Goal: Task Accomplishment & Management: Use online tool/utility

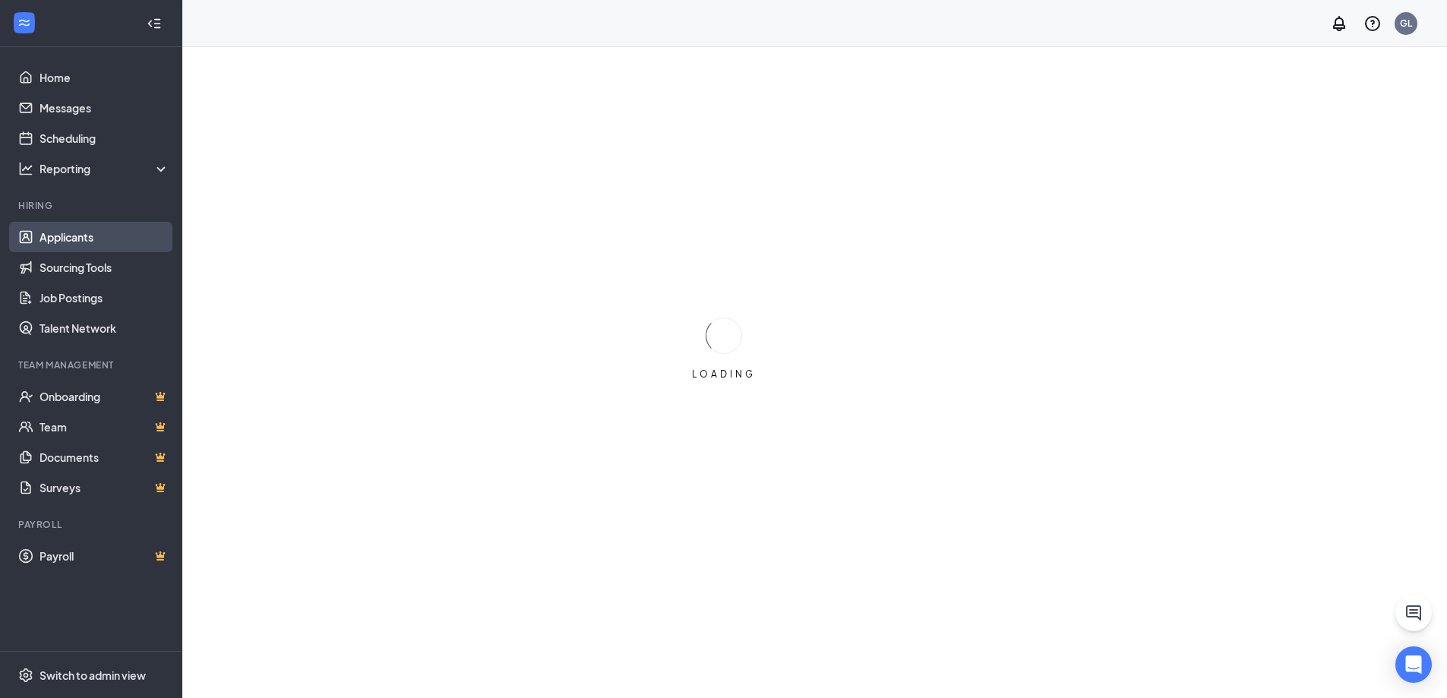
click at [90, 242] on link "Applicants" at bounding box center [104, 237] width 130 height 30
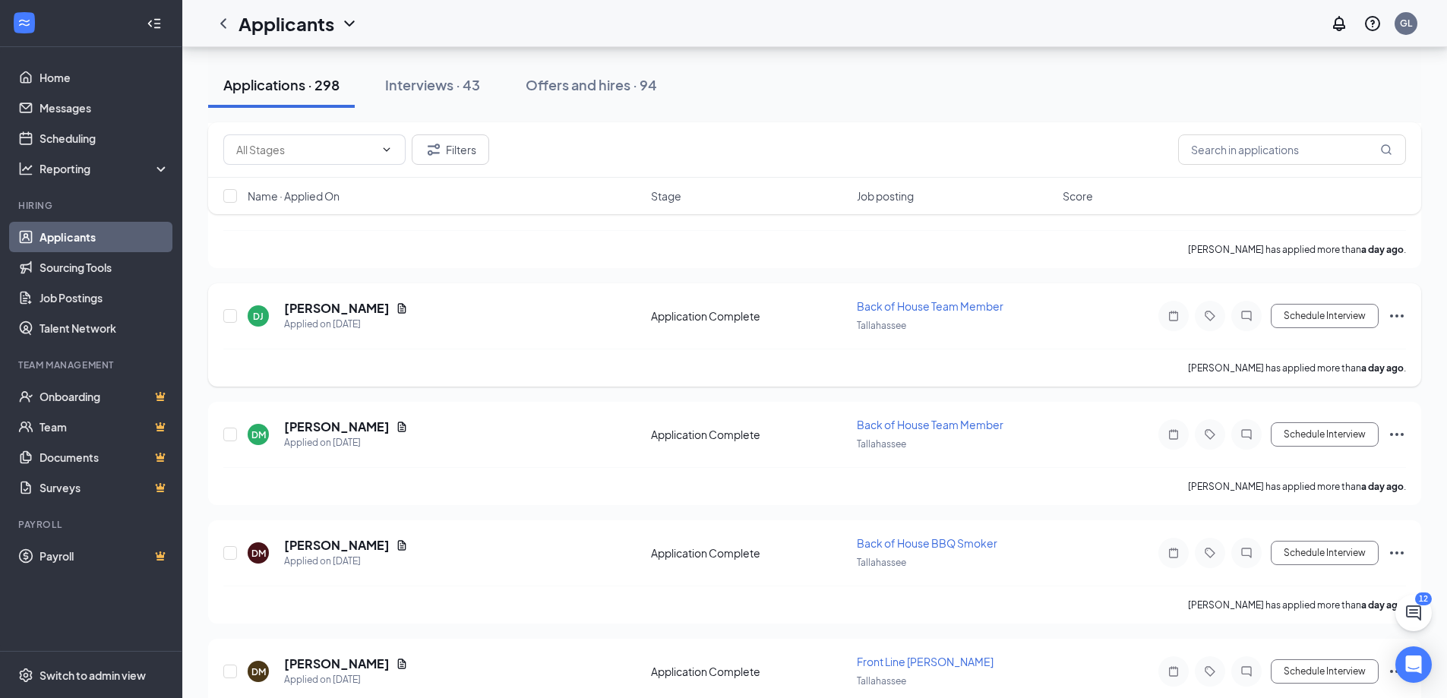
scroll to position [3569, 0]
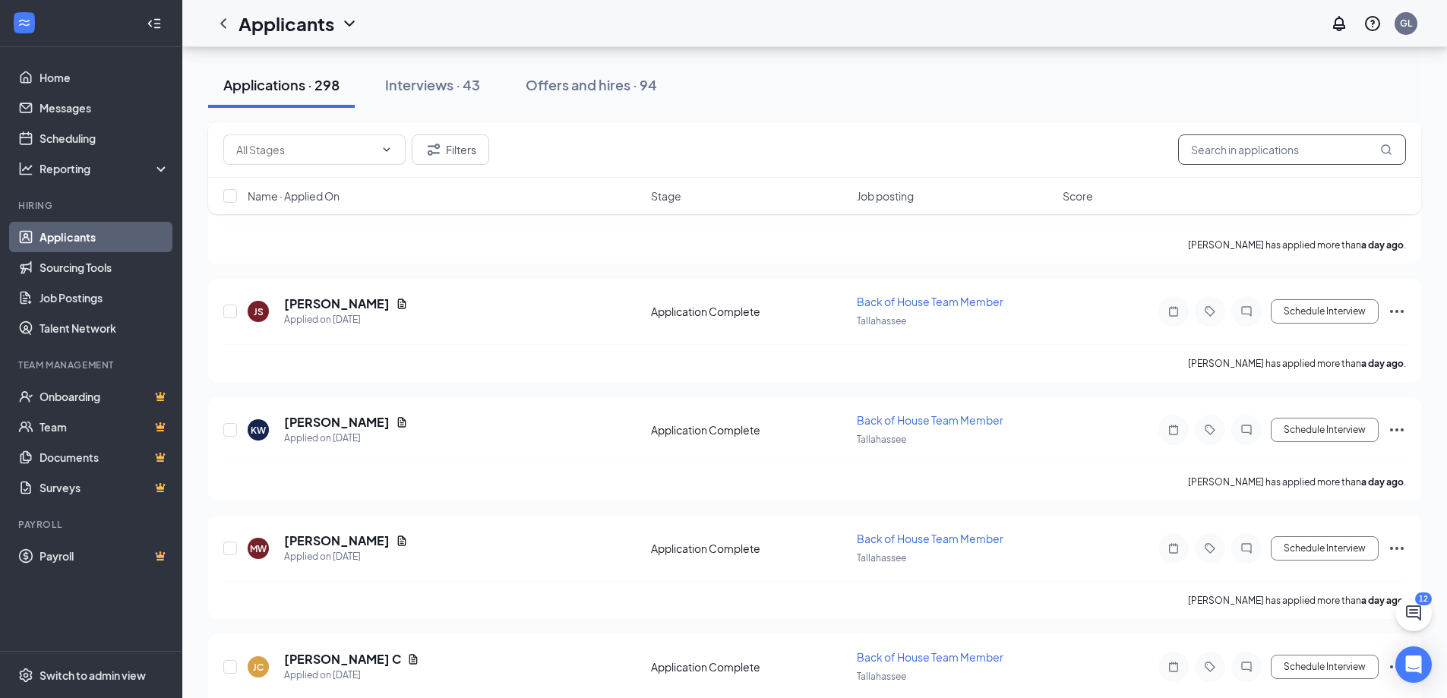
click at [1210, 152] on input "text" at bounding box center [1292, 149] width 228 height 30
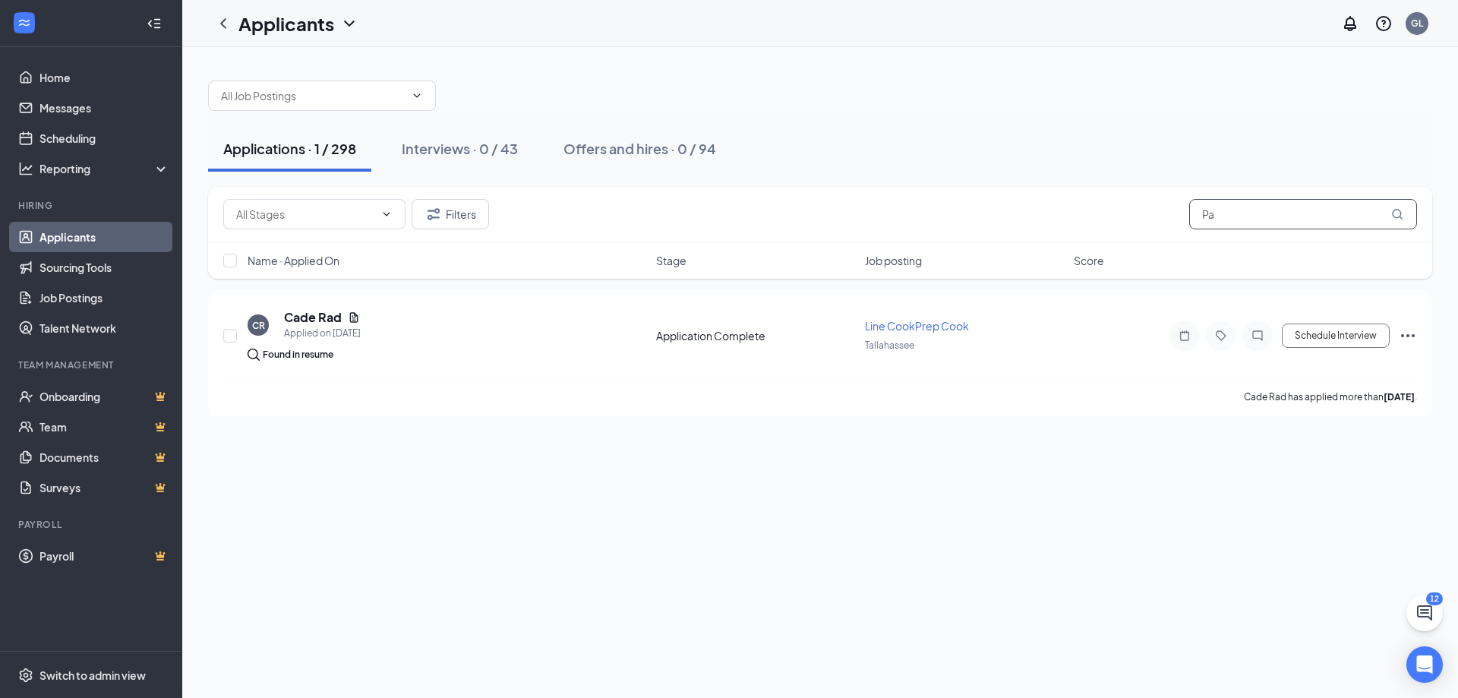
type input "P"
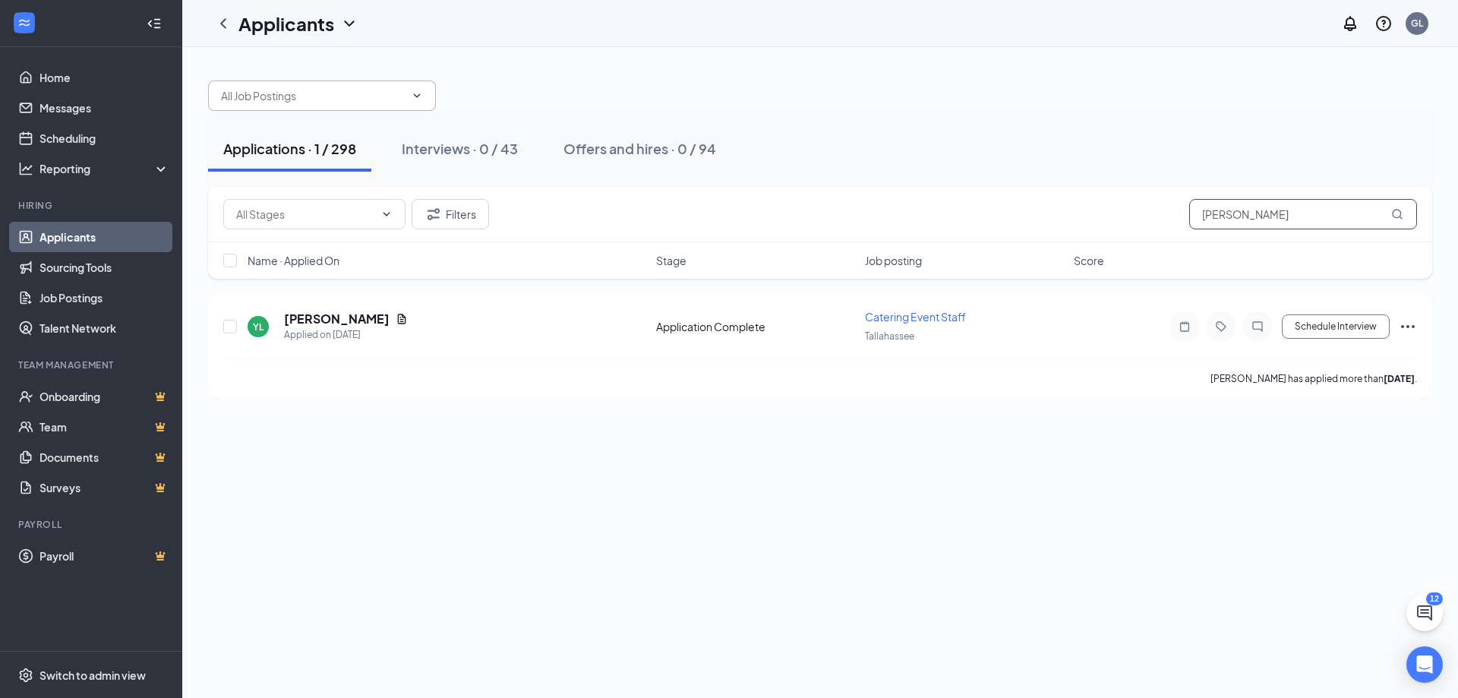
type input "[PERSON_NAME]"
click at [398, 92] on input "text" at bounding box center [313, 95] width 184 height 17
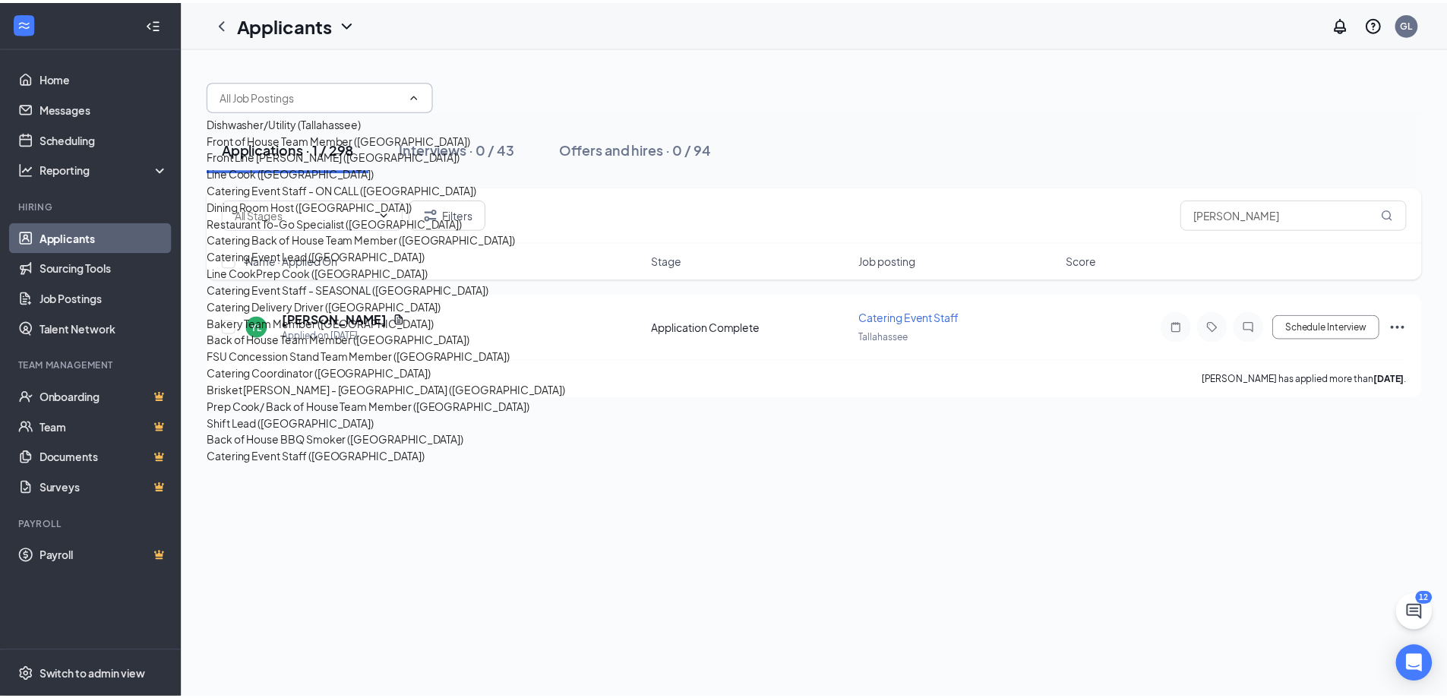
scroll to position [76, 0]
click at [429, 95] on span at bounding box center [322, 95] width 228 height 30
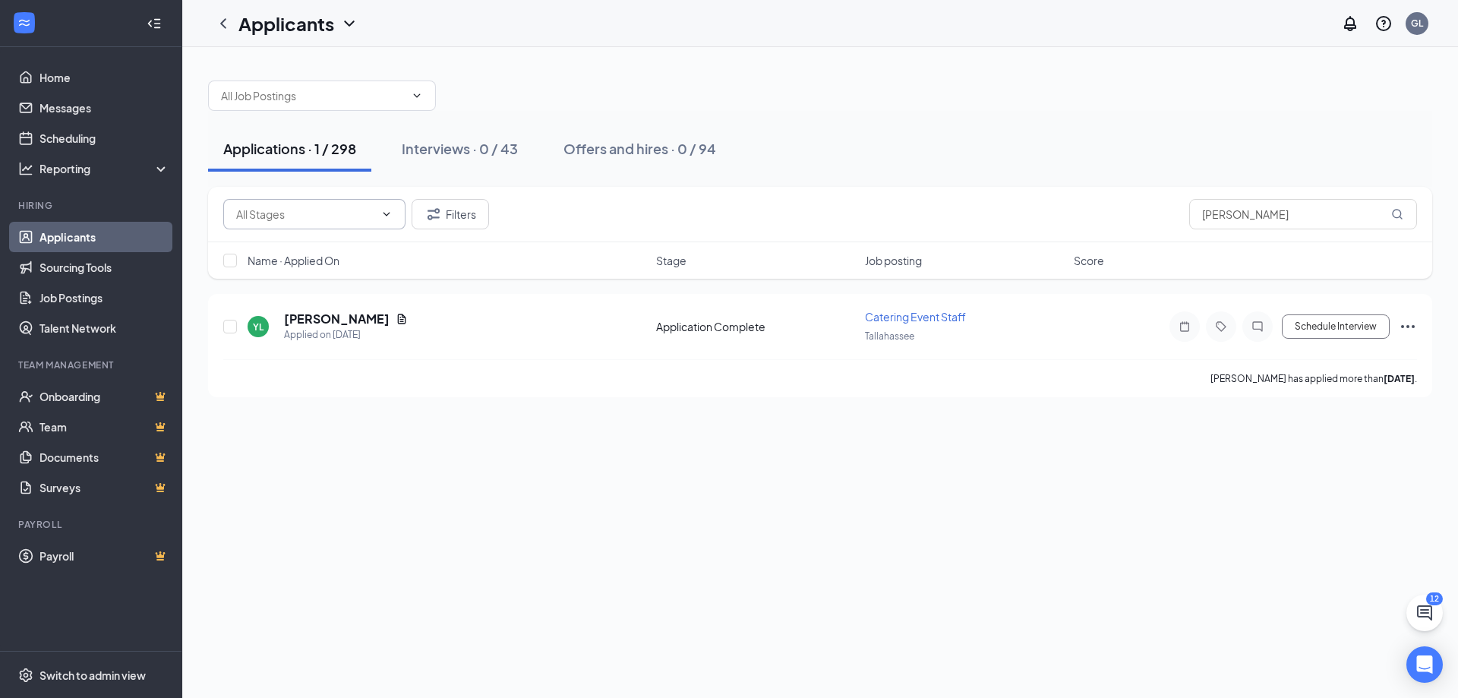
click at [398, 209] on span at bounding box center [314, 214] width 182 height 30
click at [450, 212] on button "Filters" at bounding box center [450, 214] width 77 height 30
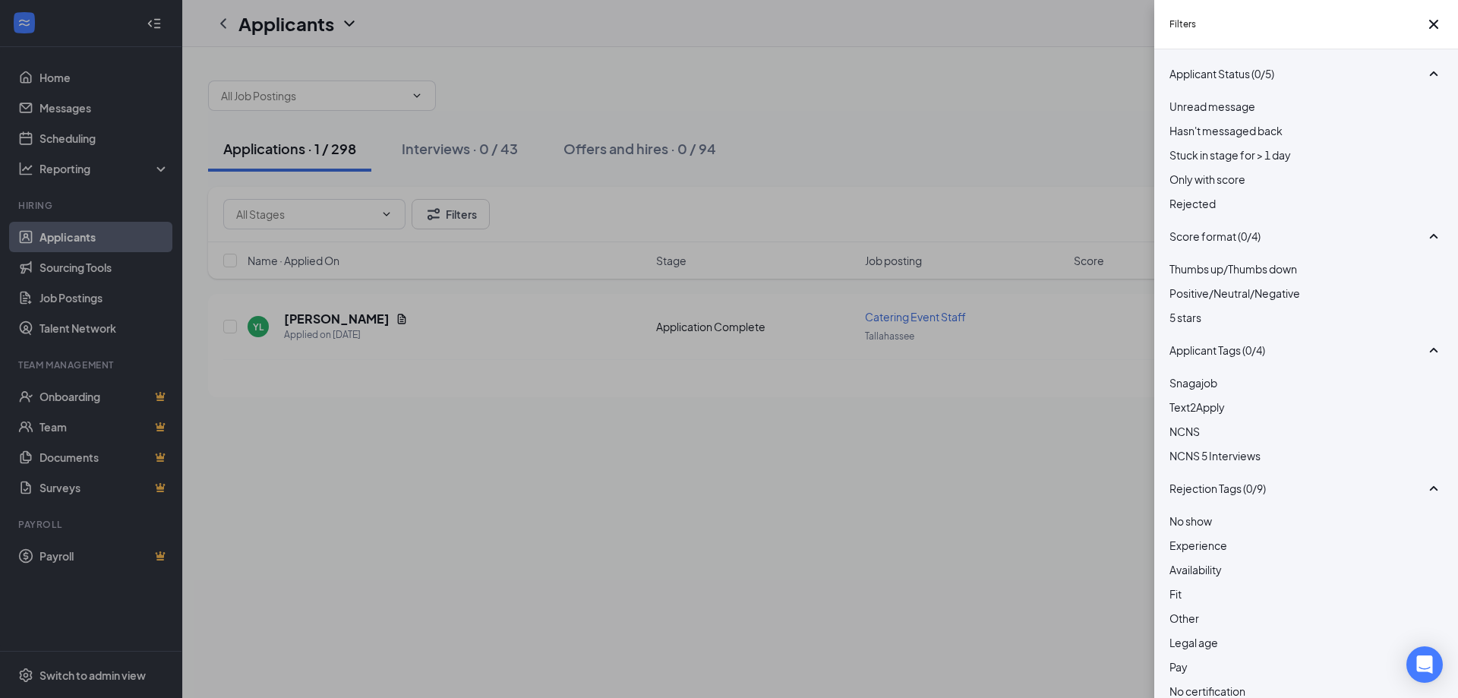
click at [1185, 212] on div "Rejected" at bounding box center [1305, 203] width 273 height 17
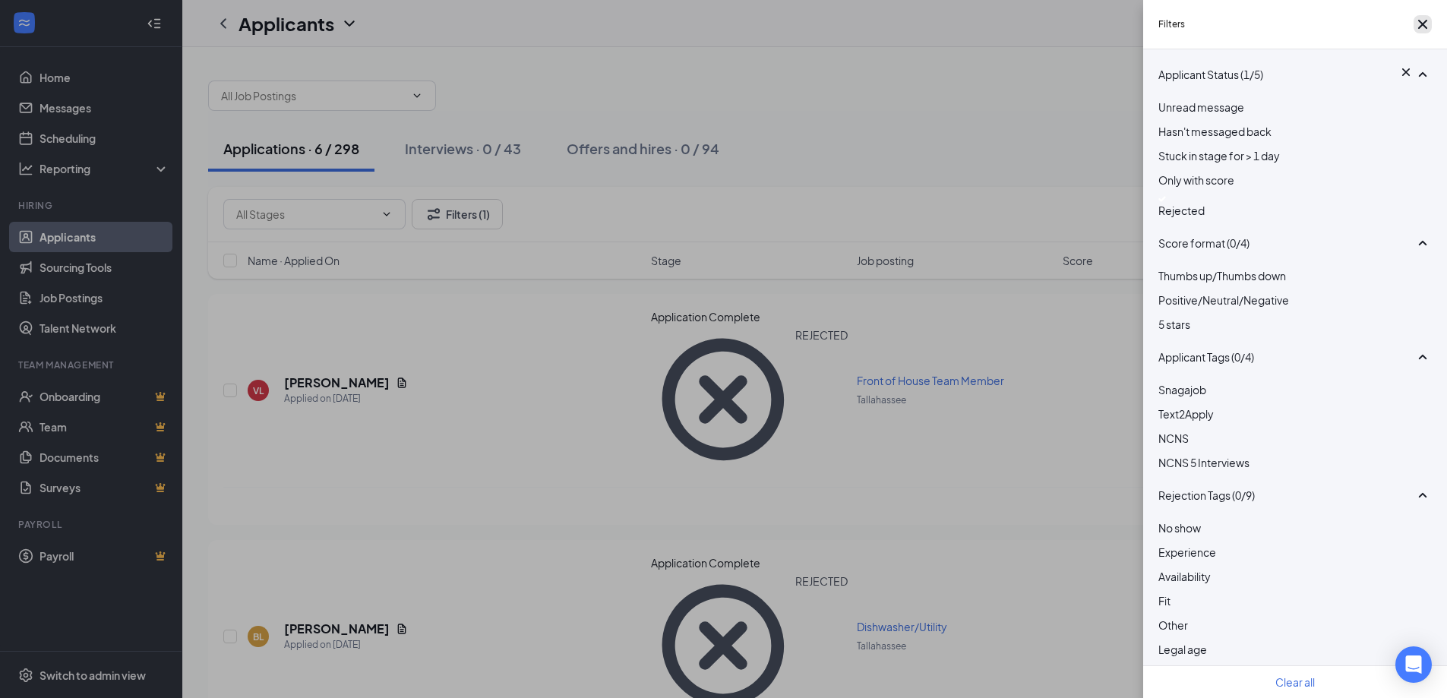
click at [1431, 31] on button "button" at bounding box center [1422, 24] width 18 height 18
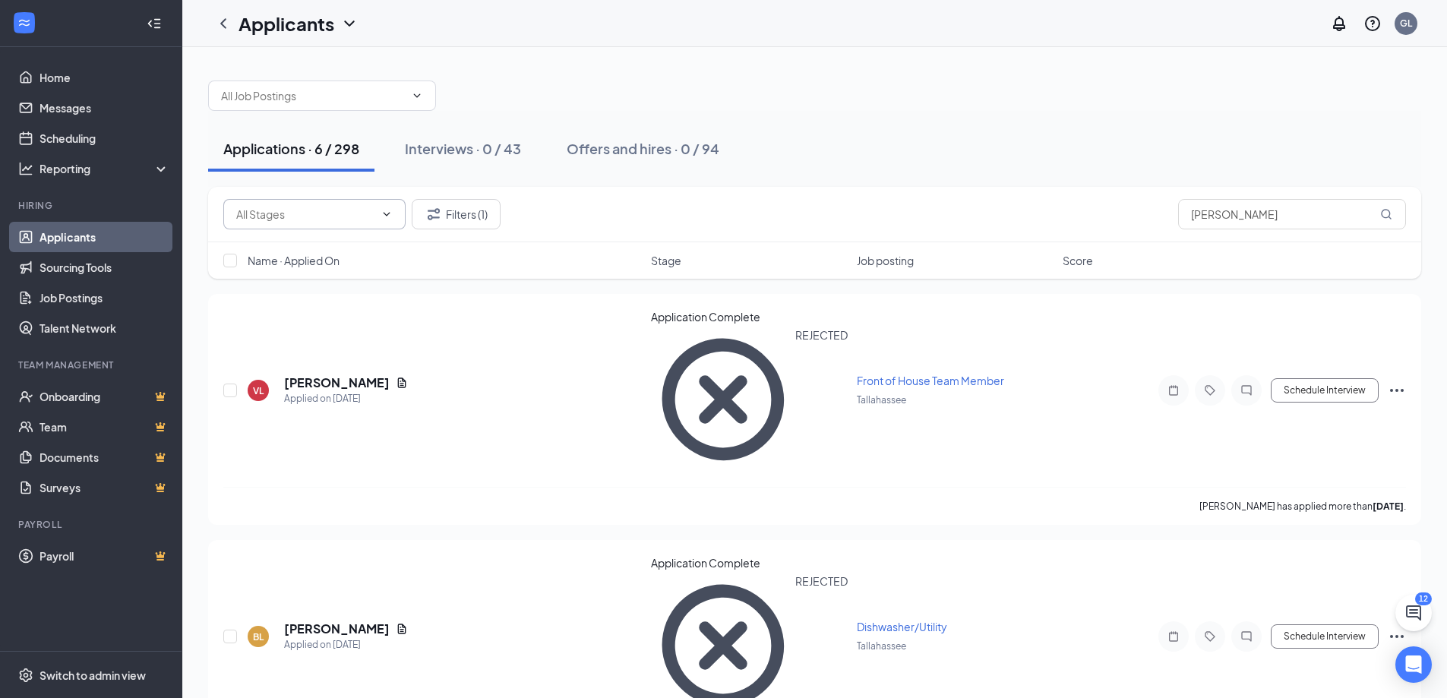
click at [390, 212] on icon "ChevronDown" at bounding box center [386, 214] width 12 height 12
click at [390, 211] on icon "ChevronUp" at bounding box center [386, 214] width 12 height 12
click at [390, 211] on icon "ChevronDown" at bounding box center [386, 214] width 12 height 12
click at [342, 246] on div "Application Complete (298)" at bounding box center [290, 240] width 135 height 17
type input "Application Complete (298)"
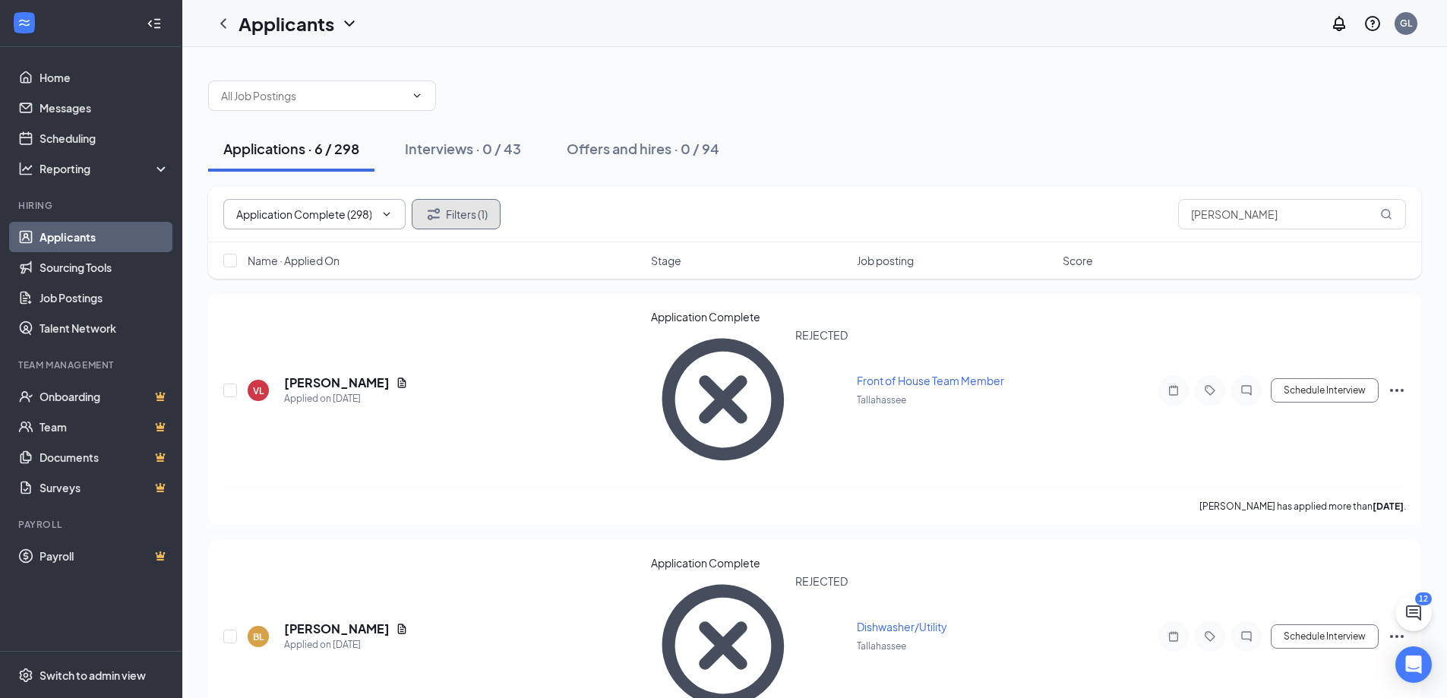
click at [478, 221] on button "Filters (1)" at bounding box center [456, 214] width 89 height 30
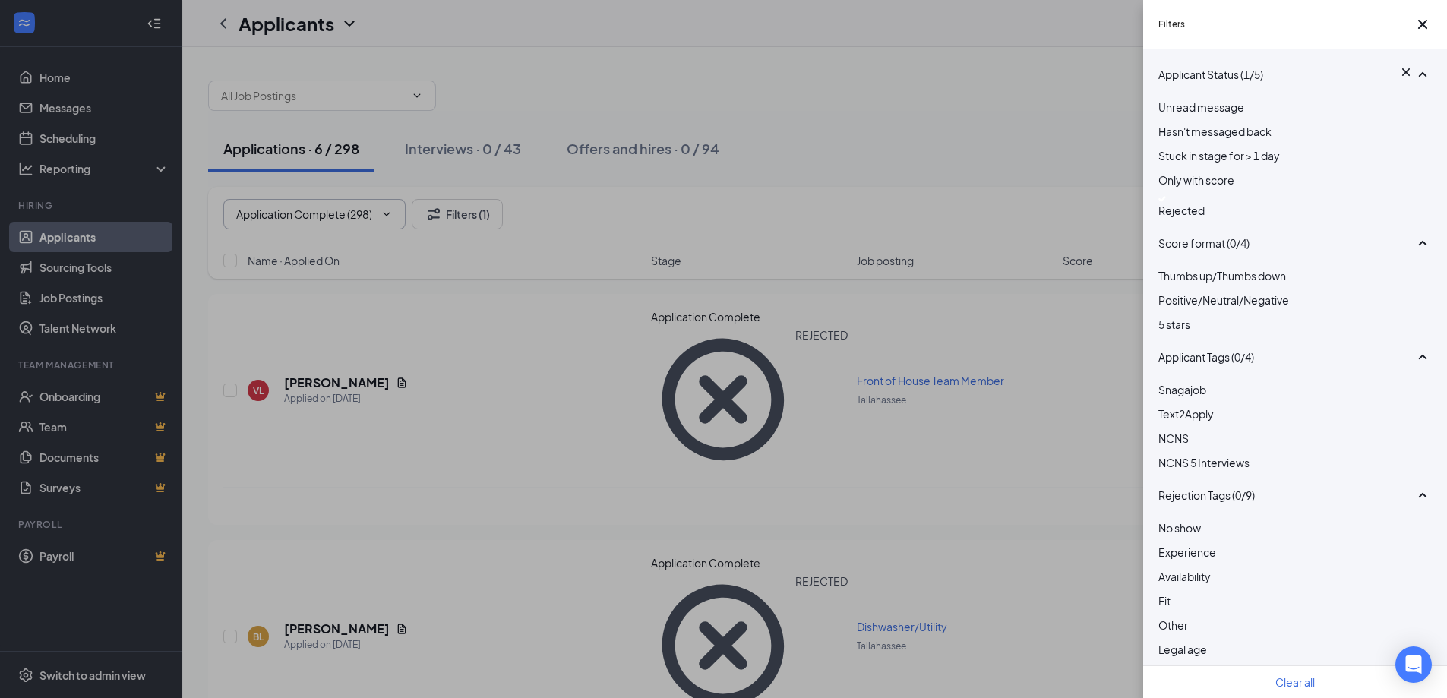
click at [1166, 202] on img at bounding box center [1162, 199] width 8 height 6
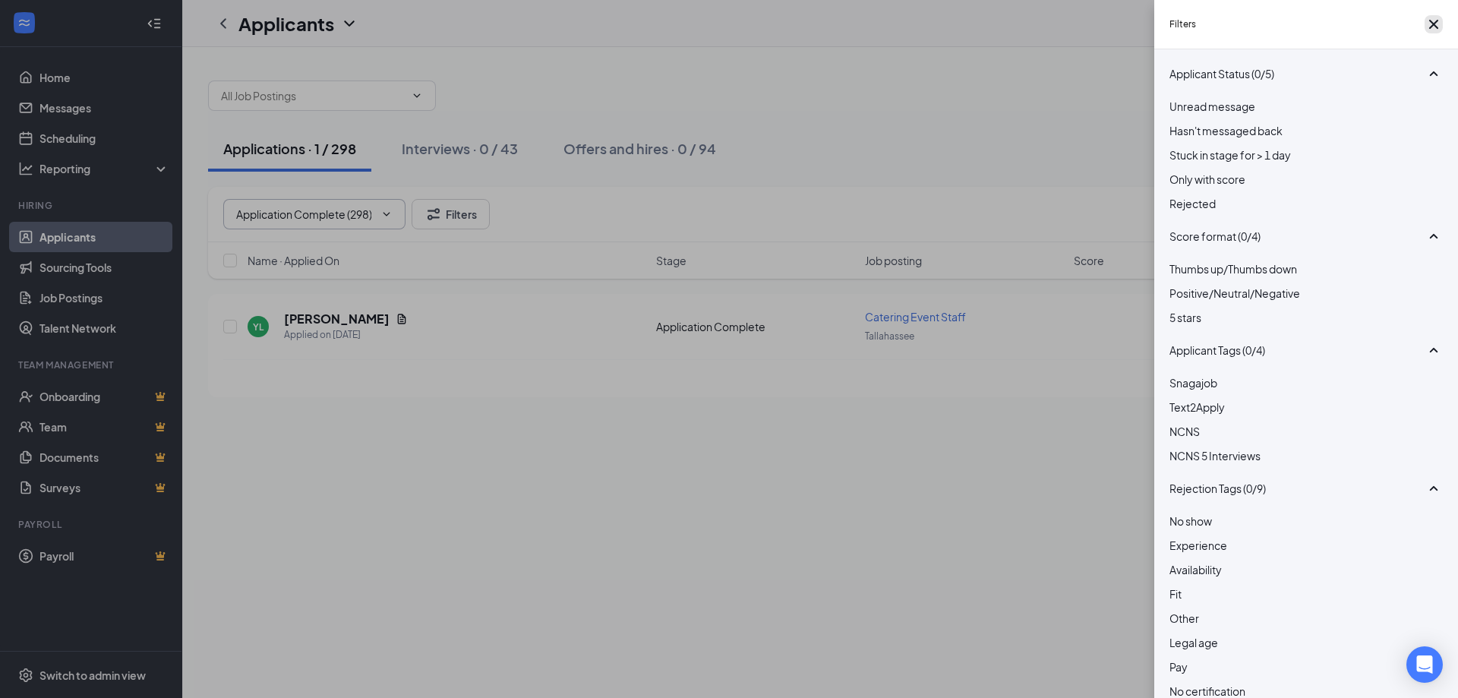
click at [1437, 27] on button "button" at bounding box center [1434, 24] width 18 height 18
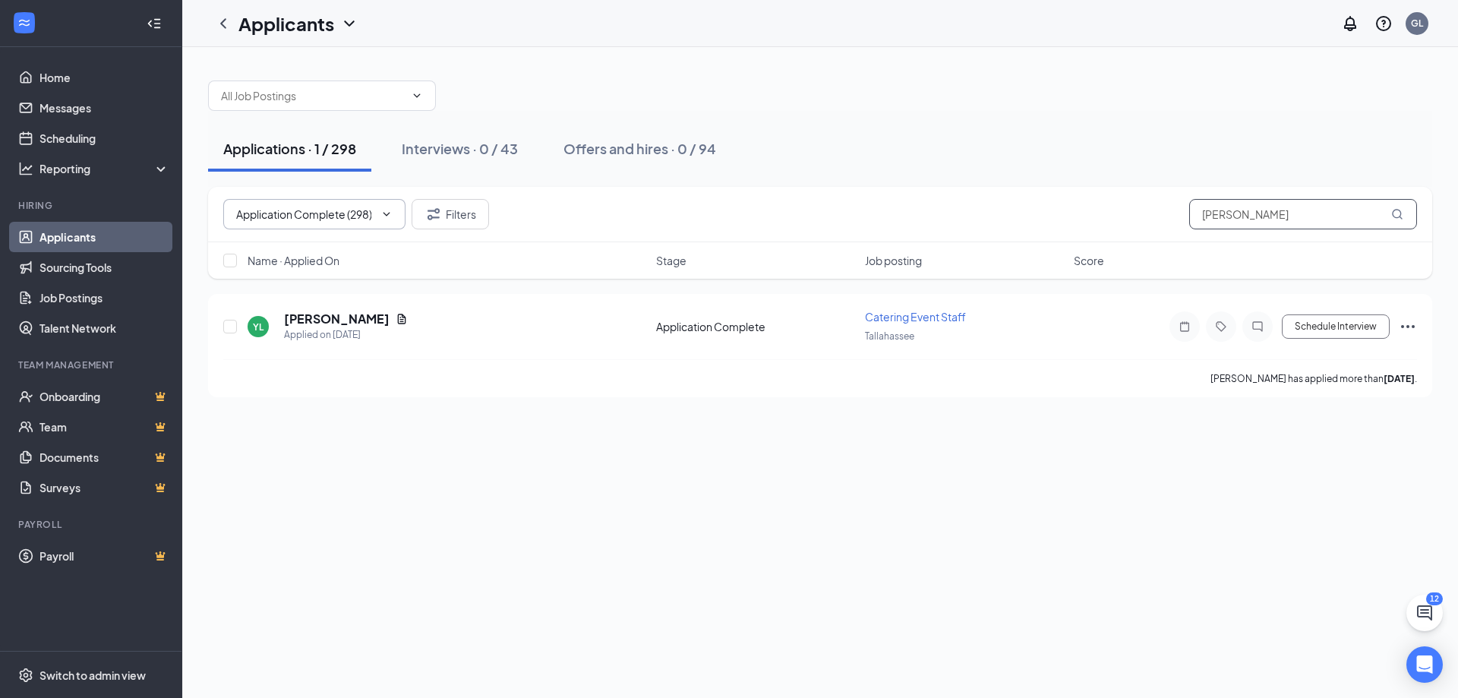
click at [1344, 207] on input "[PERSON_NAME]" at bounding box center [1303, 214] width 228 height 30
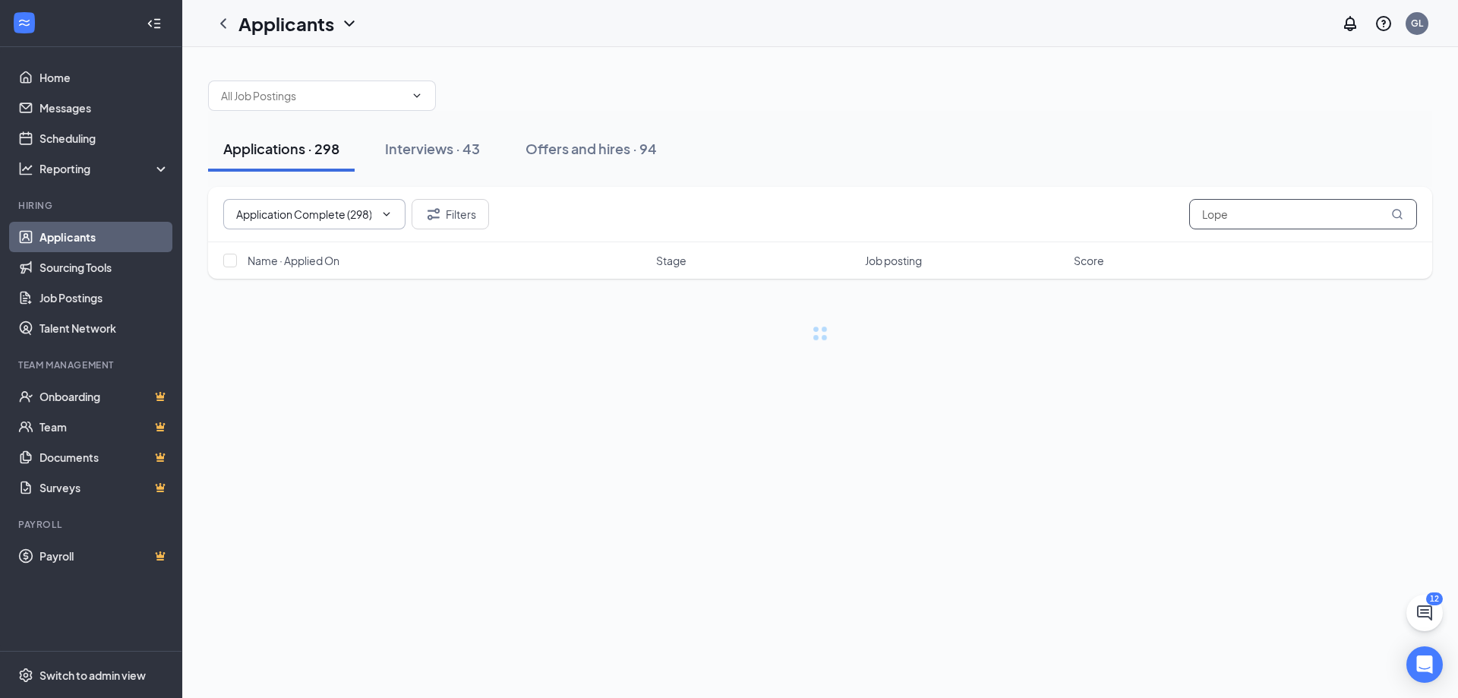
type input "[PERSON_NAME]"
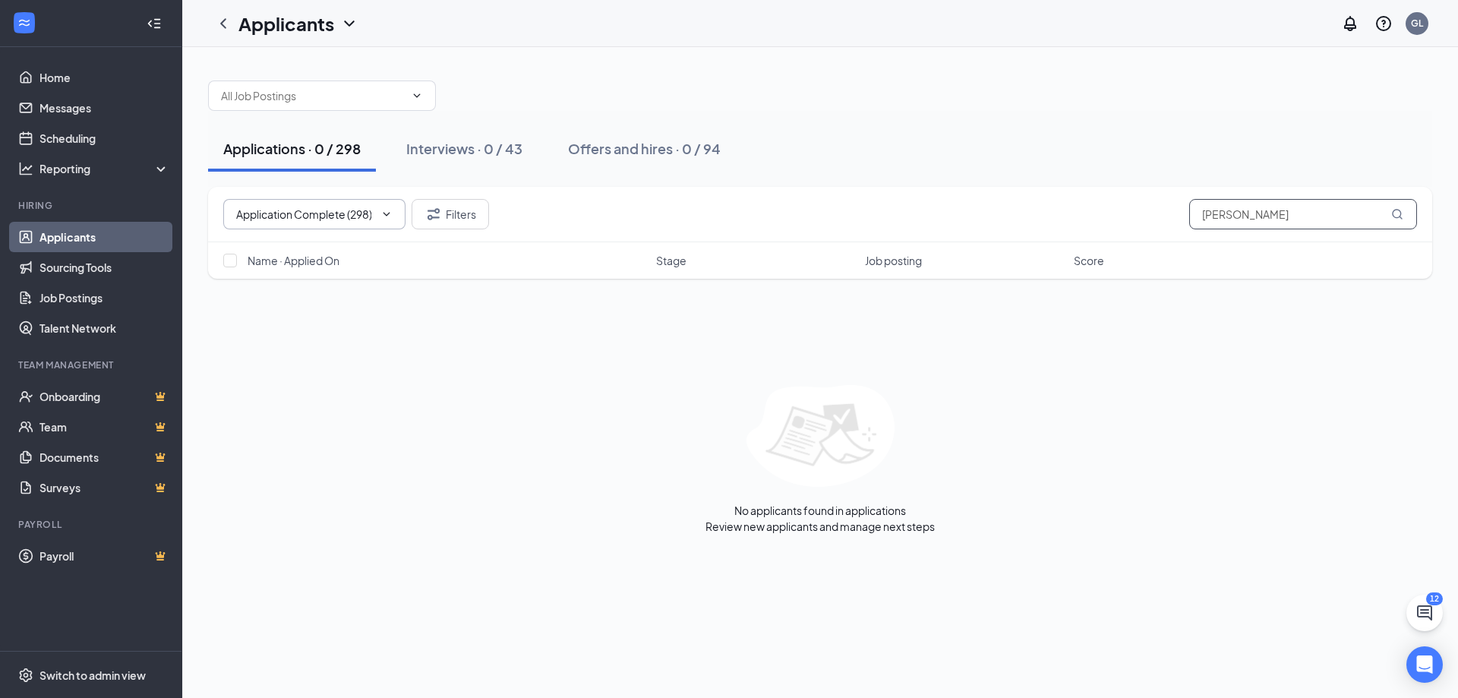
drag, startPoint x: 1260, startPoint y: 217, endPoint x: 1089, endPoint y: 207, distance: 171.2
click at [1089, 207] on div "Application Complete (298) [PERSON_NAME]" at bounding box center [820, 214] width 1194 height 30
